Goal: Information Seeking & Learning: Check status

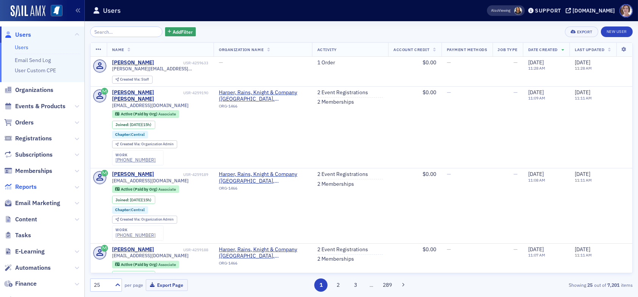
click at [25, 187] on span "Reports" at bounding box center [26, 187] width 22 height 8
click at [39, 105] on span "Events & Products" at bounding box center [40, 106] width 50 height 8
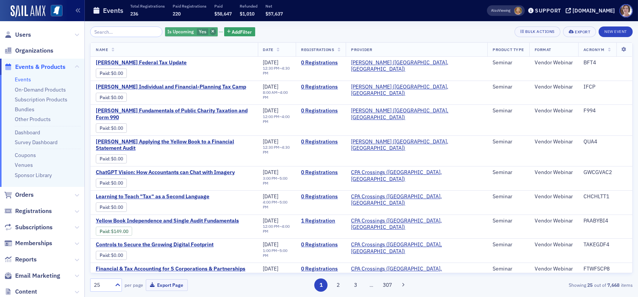
click at [211, 30] on icon "button" at bounding box center [212, 32] width 3 height 4
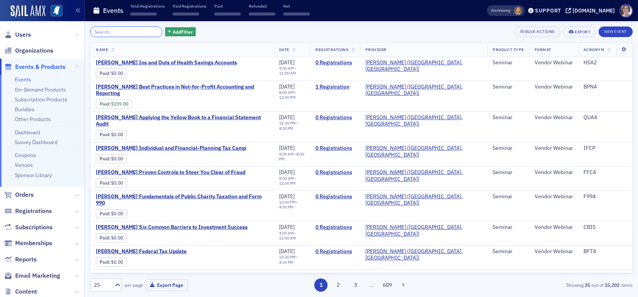
click at [113, 31] on input "search" at bounding box center [126, 31] width 72 height 11
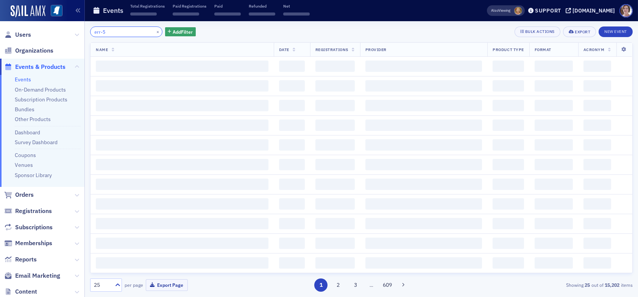
type input "err-5"
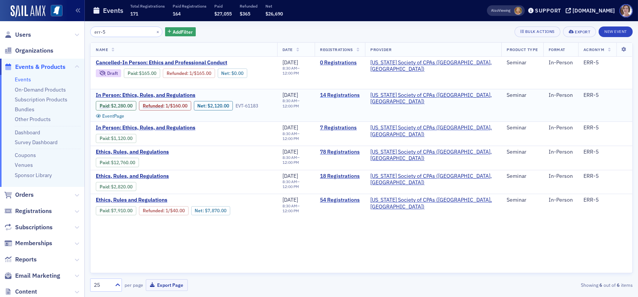
click at [359, 95] on link "14 Registrations" at bounding box center [340, 95] width 40 height 7
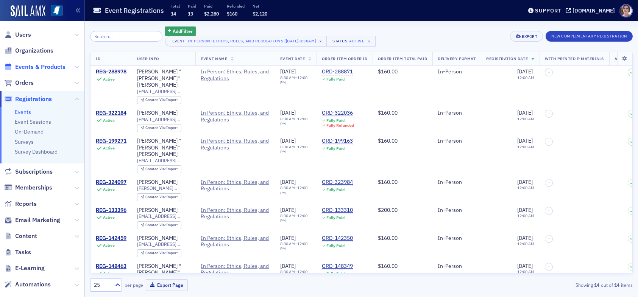
click at [32, 69] on span "Events & Products" at bounding box center [40, 67] width 50 height 8
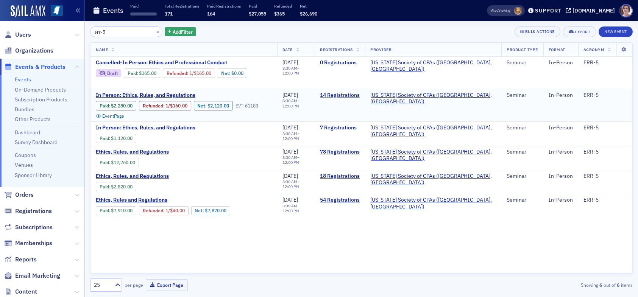
click at [359, 95] on link "14 Registrations" at bounding box center [340, 95] width 40 height 7
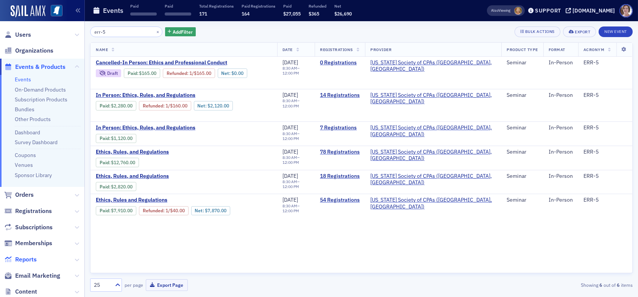
click at [26, 259] on span "Reports" at bounding box center [26, 259] width 22 height 8
